Goal: Book appointment/travel/reservation

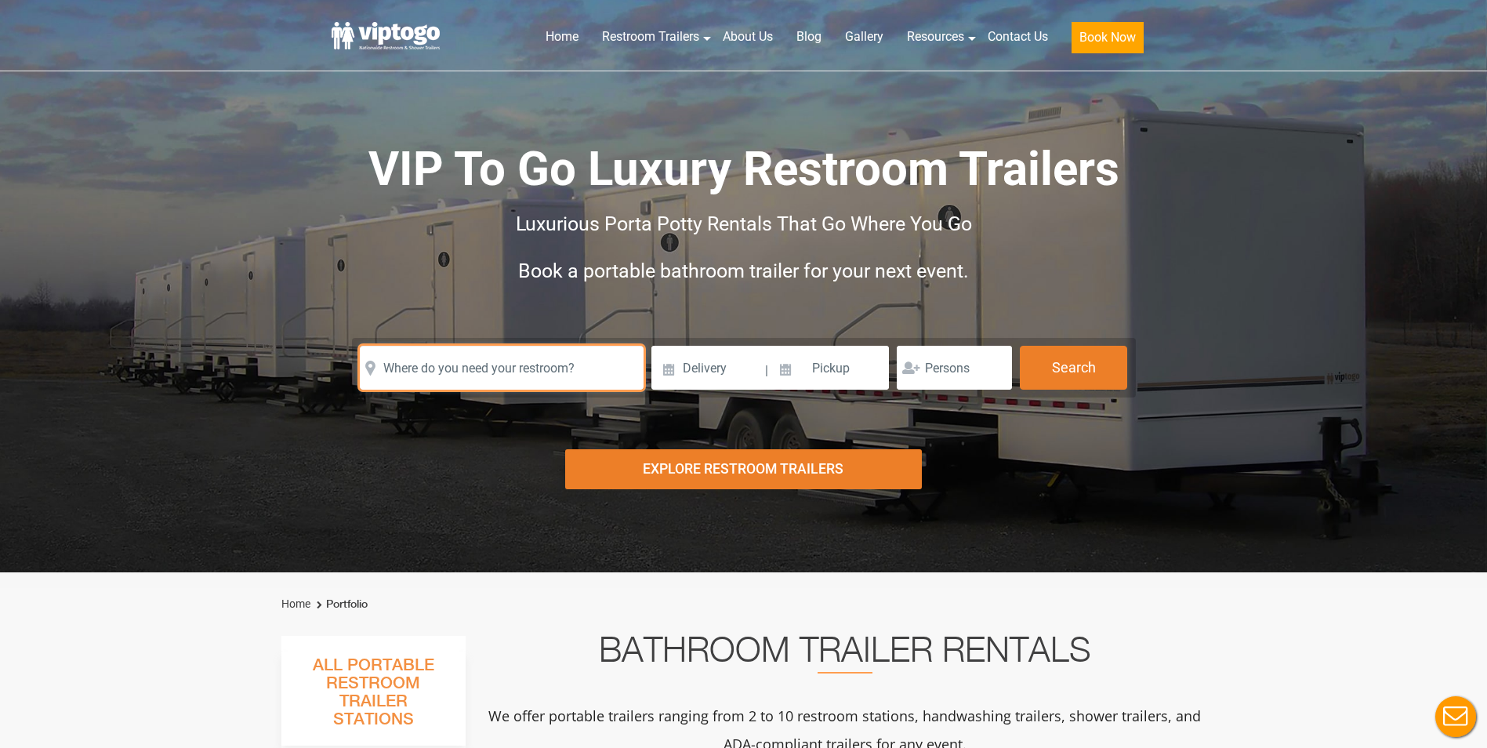
click at [518, 371] on input "text" at bounding box center [502, 368] width 284 height 44
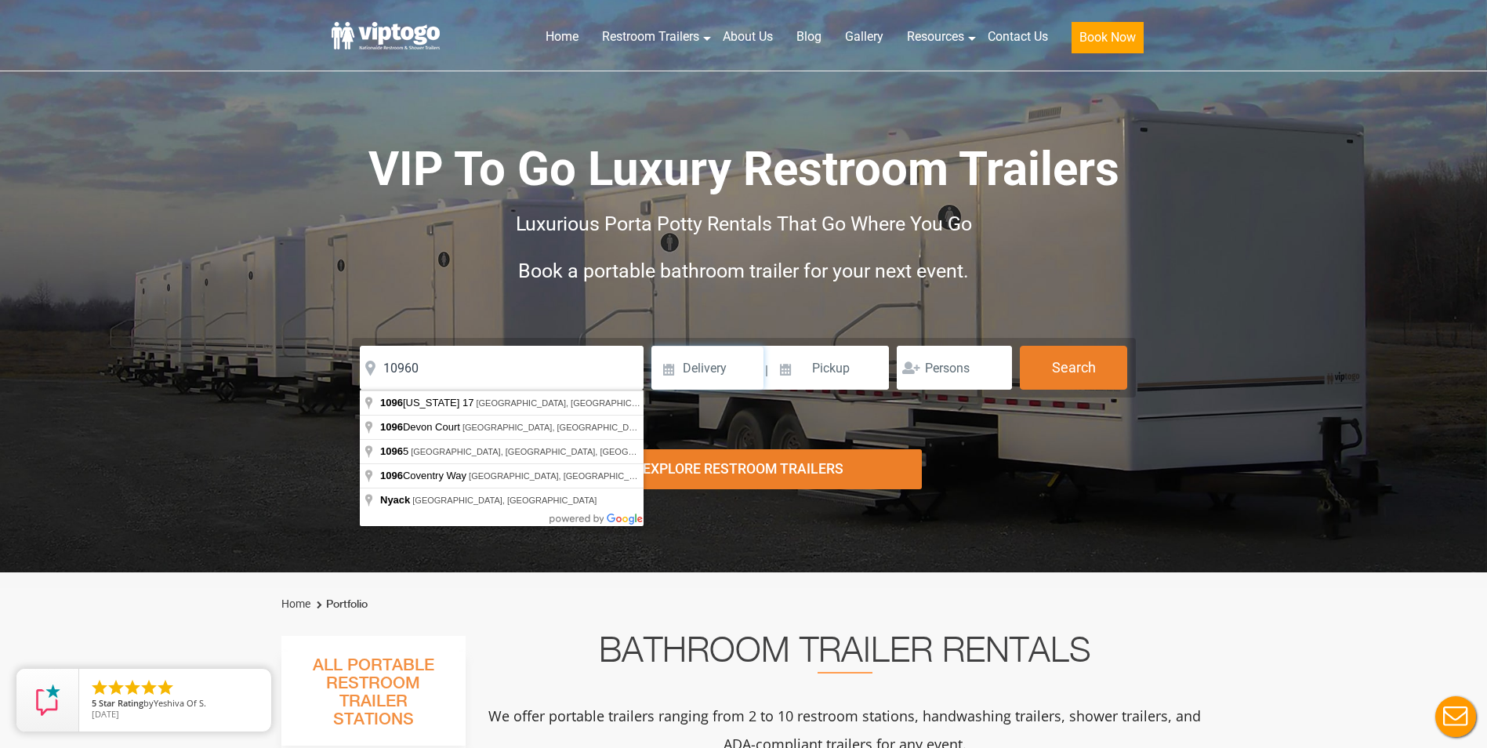
click button "autobtn" at bounding box center [0, 0] width 0 height 0
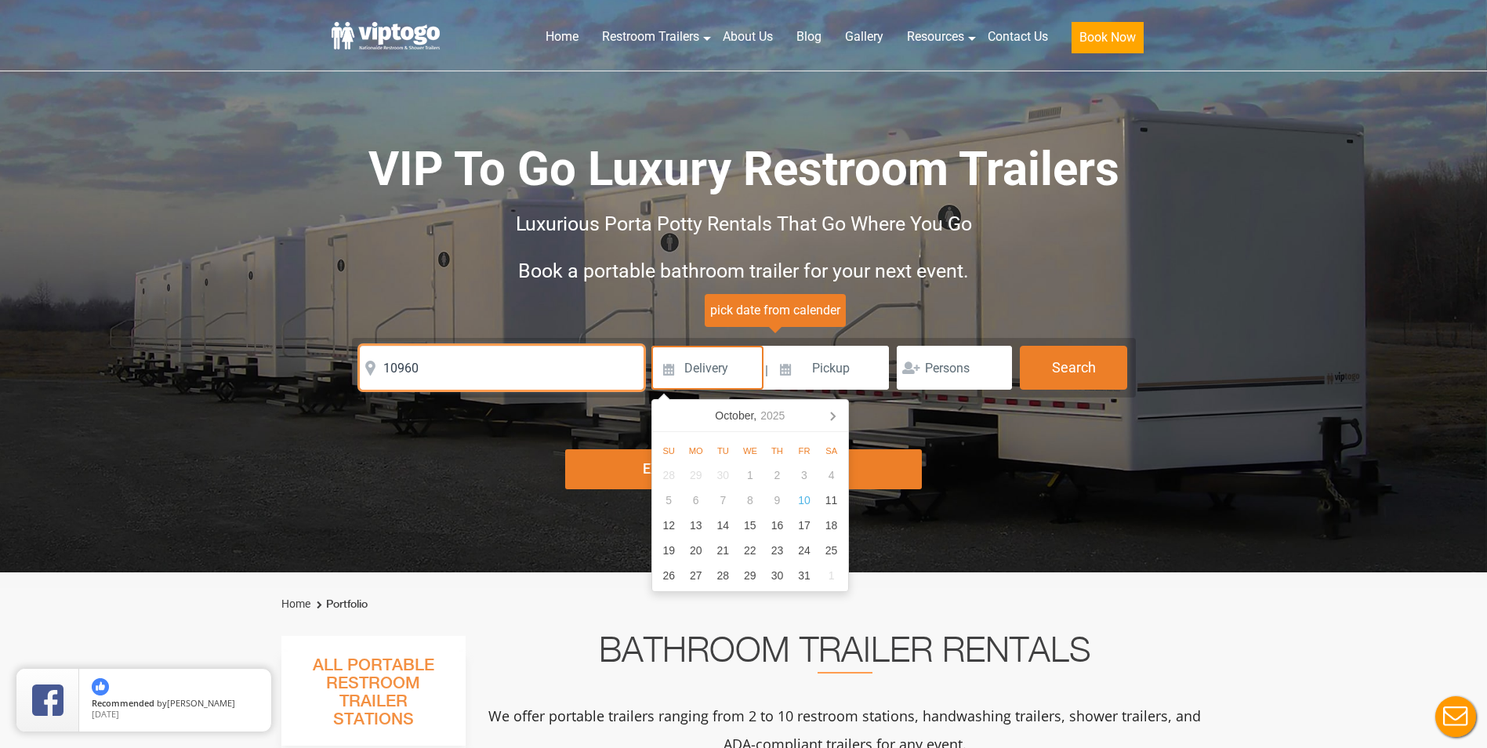
click at [518, 371] on input "10960" at bounding box center [502, 368] width 284 height 44
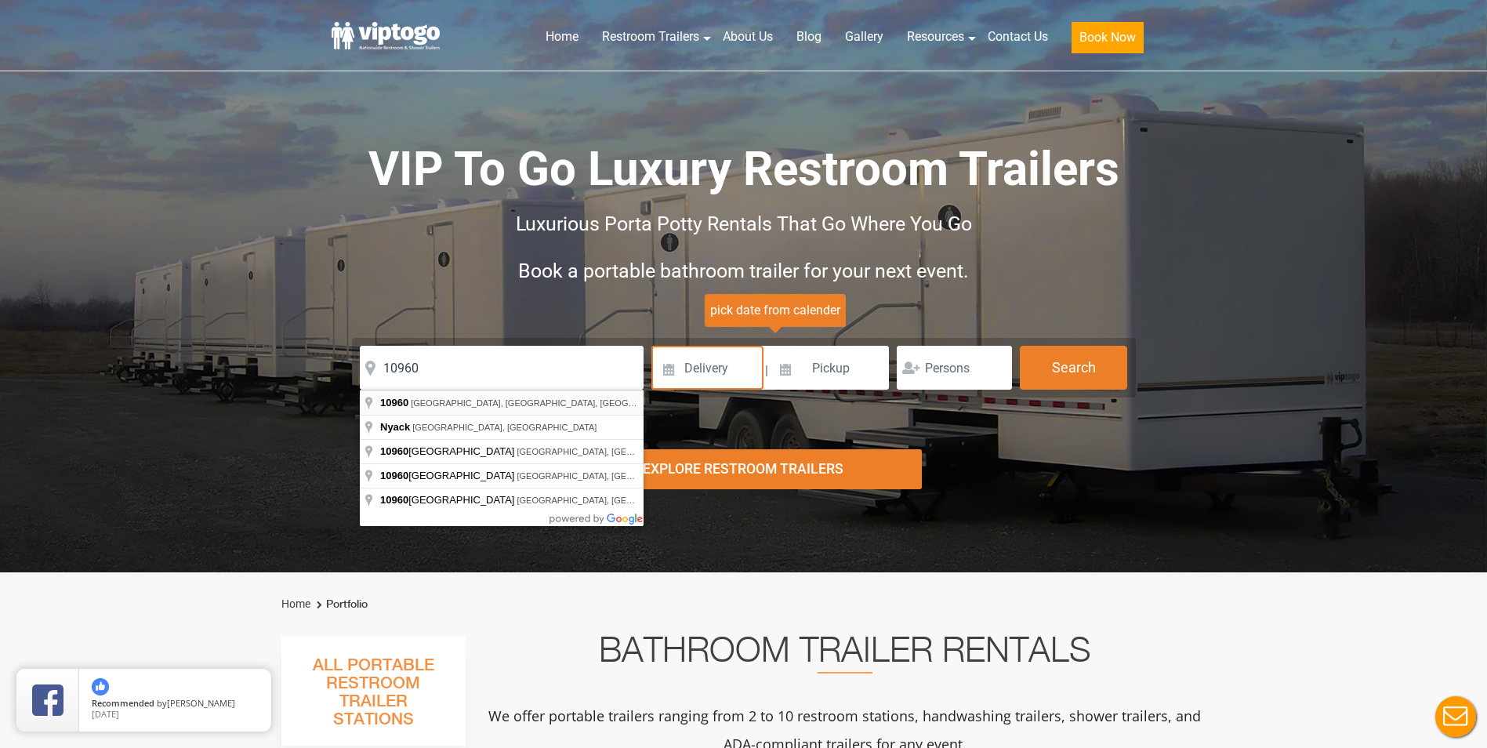
type input "Nyack, [GEOGRAPHIC_DATA] 10960, [GEOGRAPHIC_DATA]"
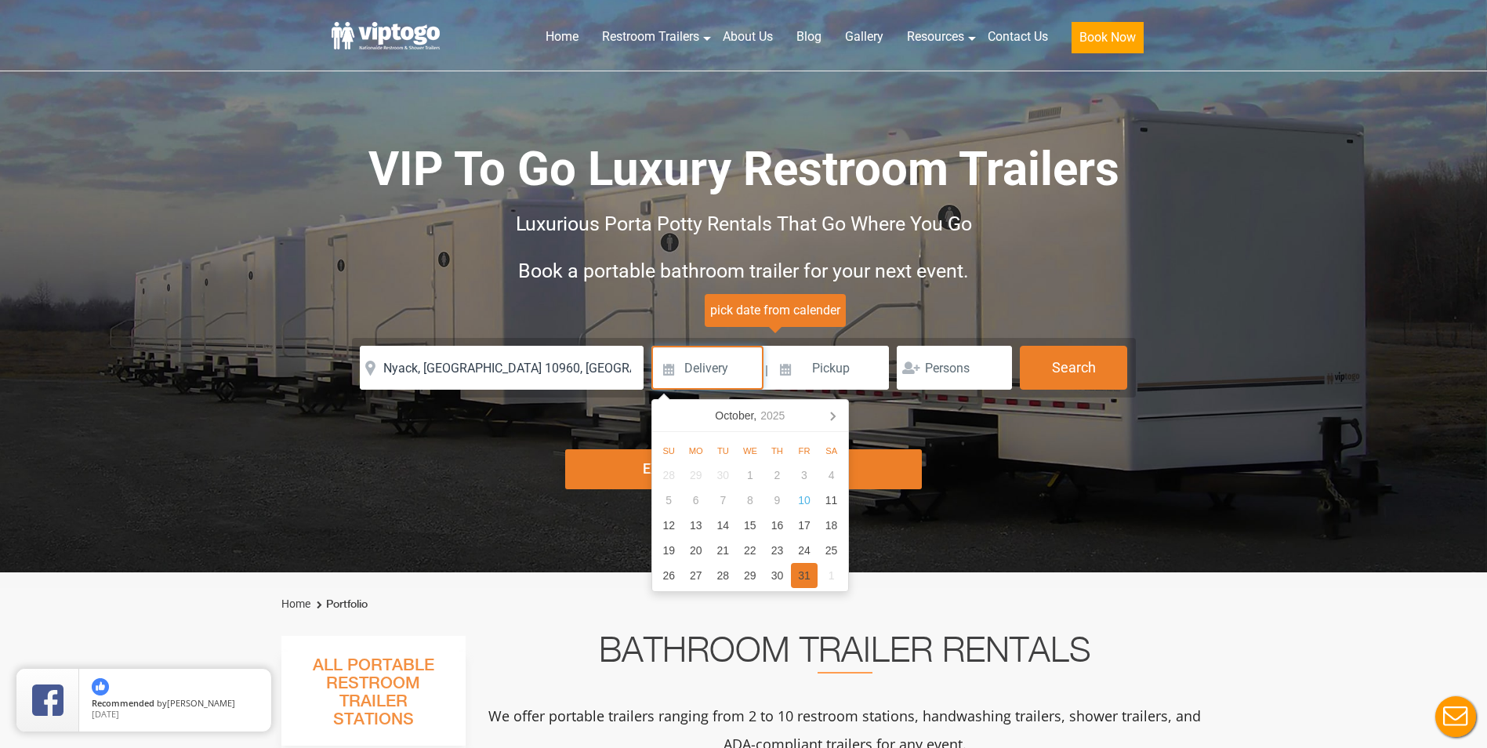
click at [808, 577] on div "31" at bounding box center [804, 575] width 27 height 25
type input "[DATE]"
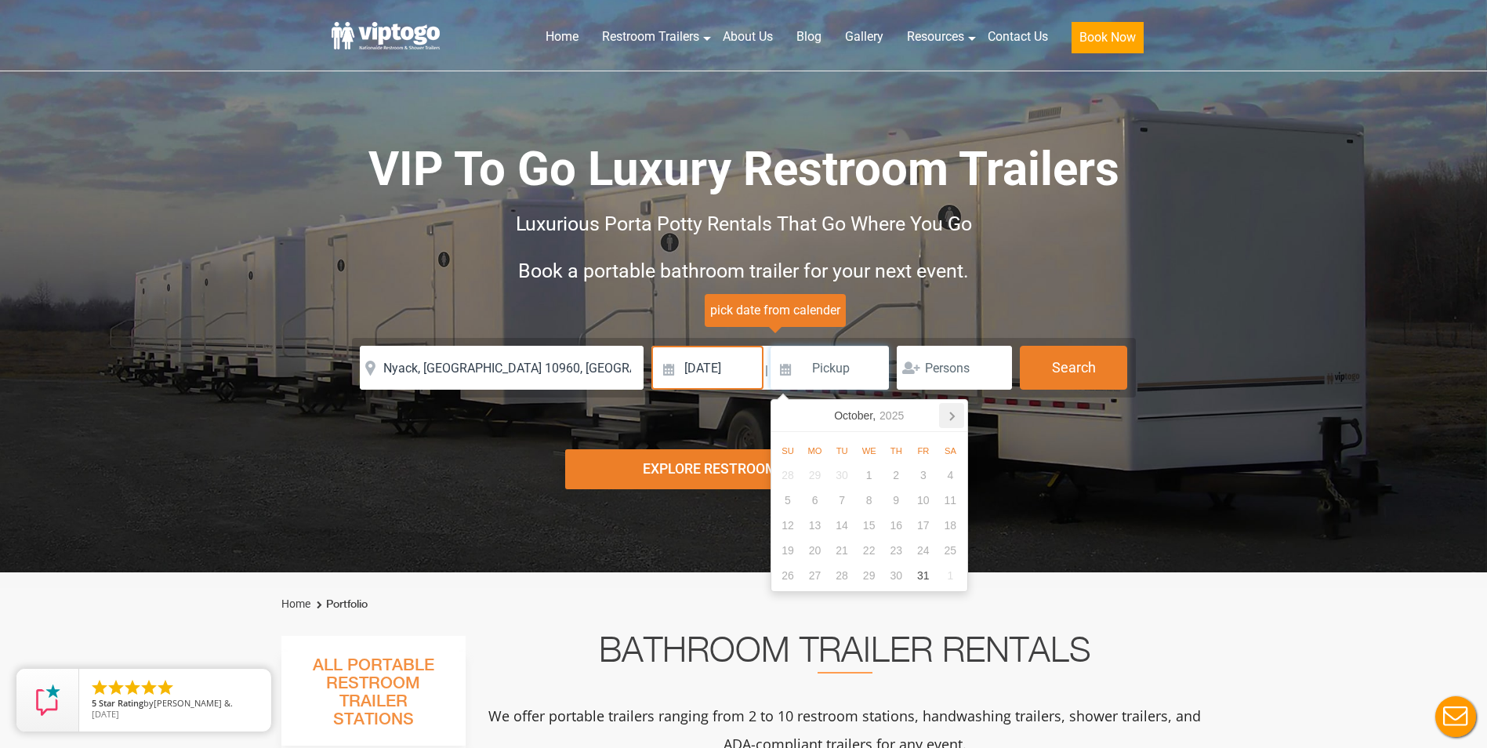
click at [951, 413] on icon at bounding box center [952, 416] width 4 height 8
drag, startPoint x: 839, startPoint y: 500, endPoint x: 824, endPoint y: 500, distance: 14.9
click at [824, 500] on div "26 27 28 29 30 31 1 2 3 4 5 6 7 8 9 10 11 12 13 14 15 16 17 18 19 20 21 22 23 2…" at bounding box center [869, 537] width 190 height 151
click at [814, 499] on div "3" at bounding box center [814, 500] width 27 height 25
type input "[DATE]"
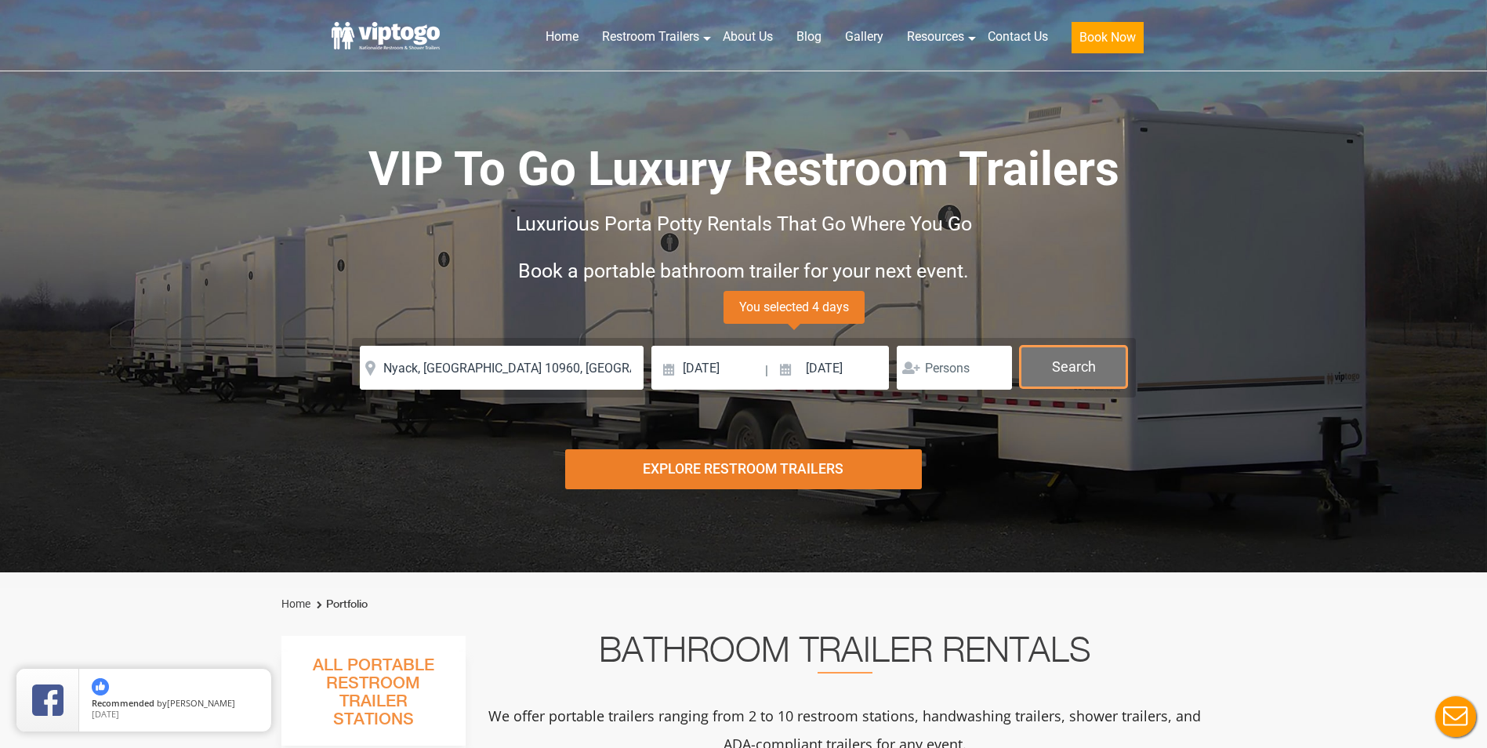
click at [1103, 375] on button "Search" at bounding box center [1073, 367] width 107 height 42
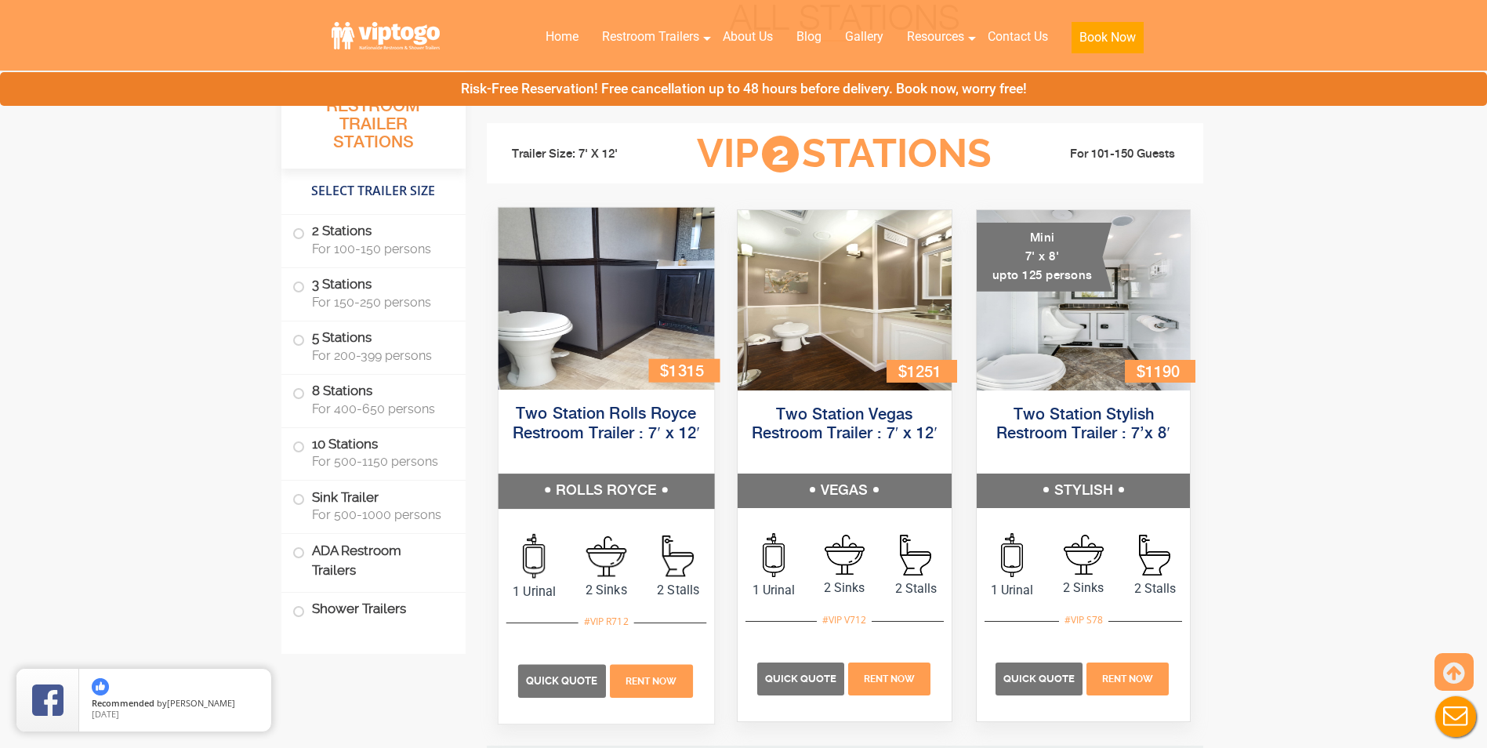
scroll to position [635, 0]
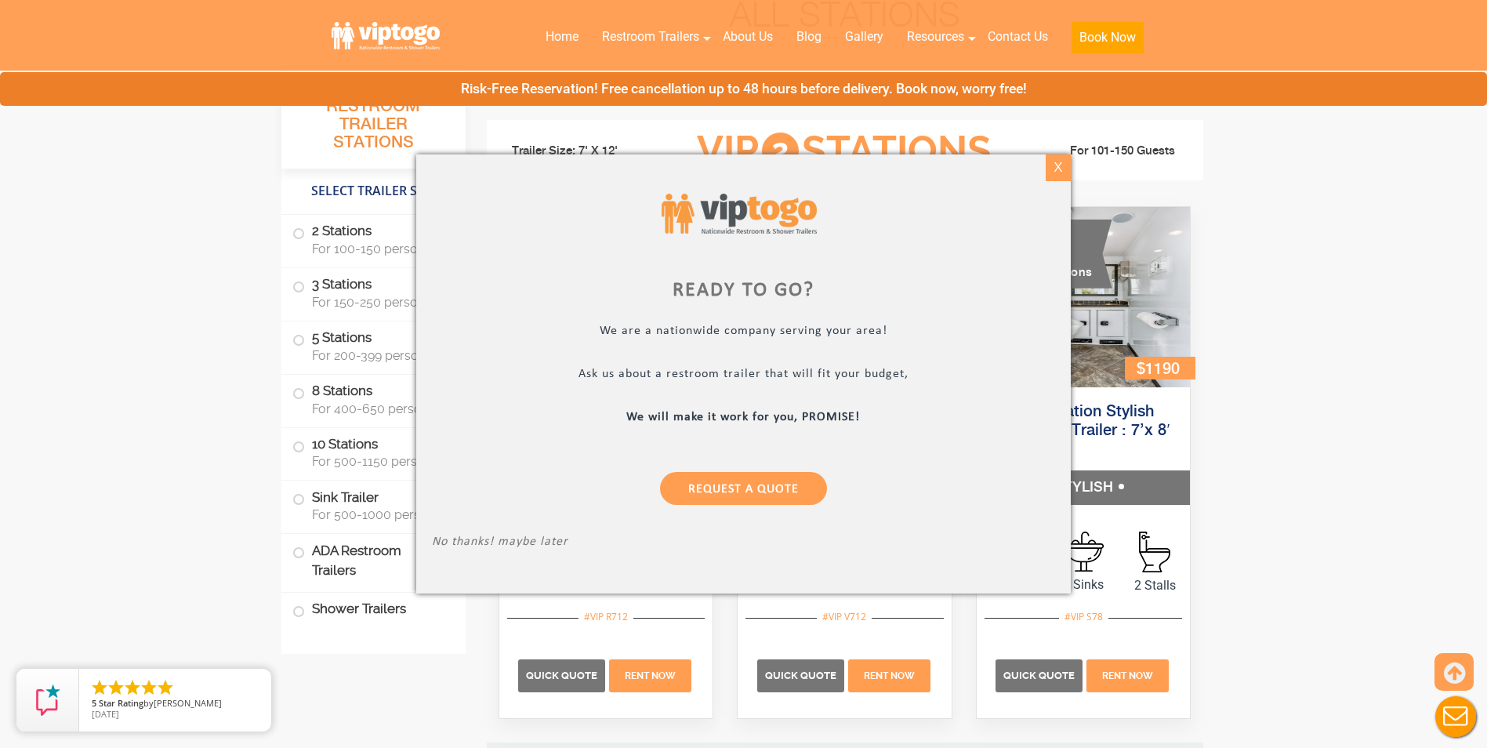
click at [1066, 175] on div "X" at bounding box center [1058, 167] width 24 height 27
